Goal: Transaction & Acquisition: Purchase product/service

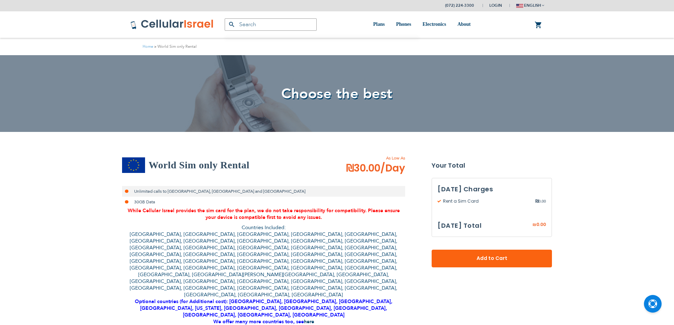
select select
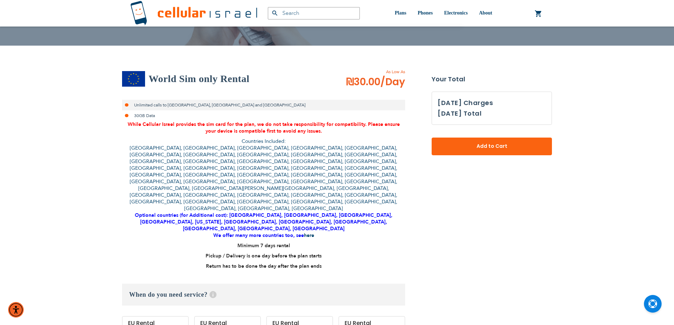
scroll to position [141, 0]
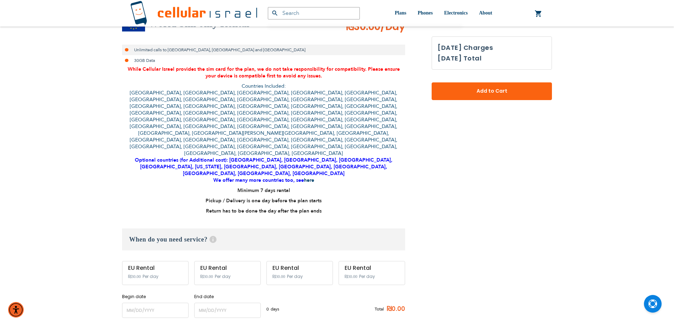
type input "ev4m"
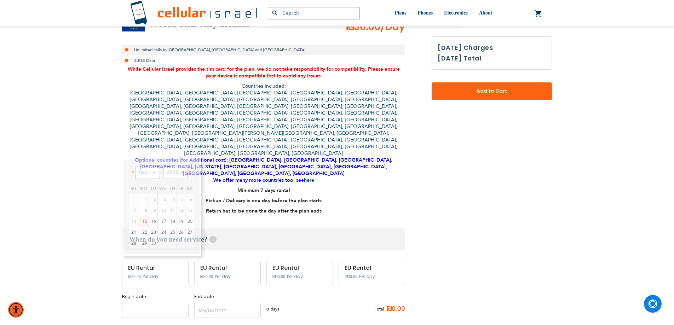
click at [164, 303] on input "name" at bounding box center [155, 310] width 66 height 15
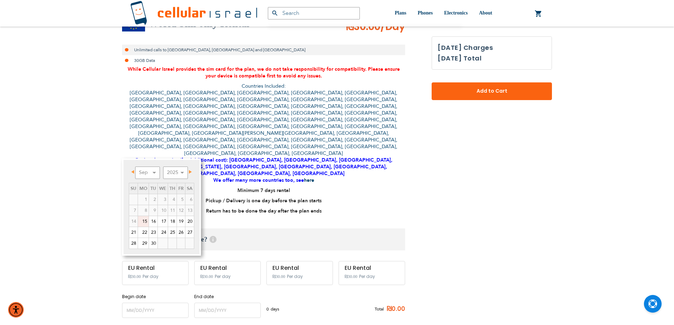
click at [144, 222] on link "15" at bounding box center [143, 221] width 11 height 11
type input "[DATE]"
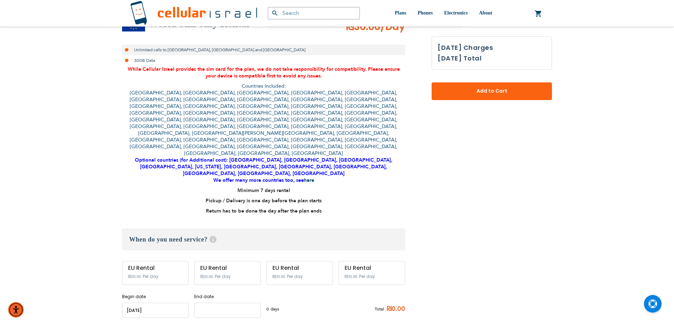
click at [223, 303] on input "name" at bounding box center [227, 310] width 66 height 15
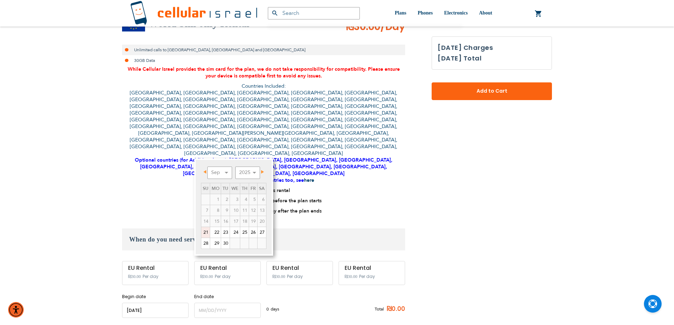
click at [204, 234] on link "21" at bounding box center [205, 232] width 8 height 11
type input "[DATE]"
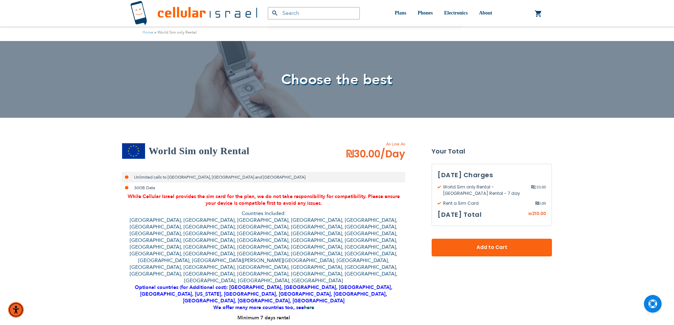
scroll to position [0, 0]
